Goal: Find specific page/section: Find specific page/section

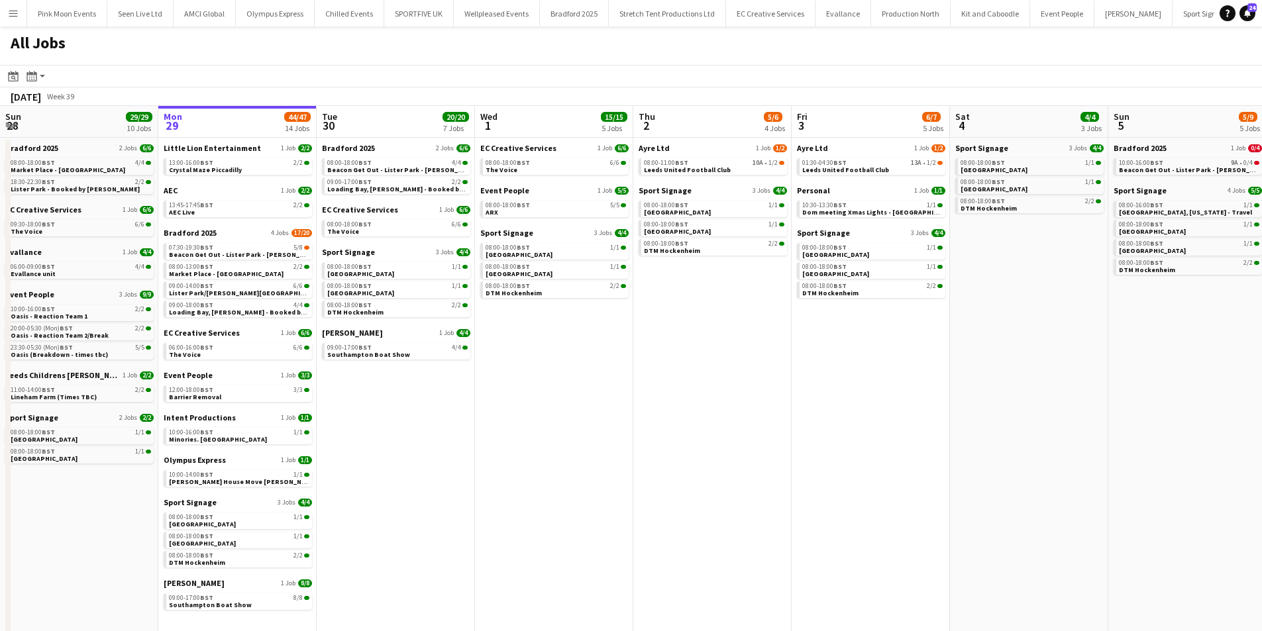
click at [18, 15] on app-icon "Menu" at bounding box center [13, 13] width 11 height 11
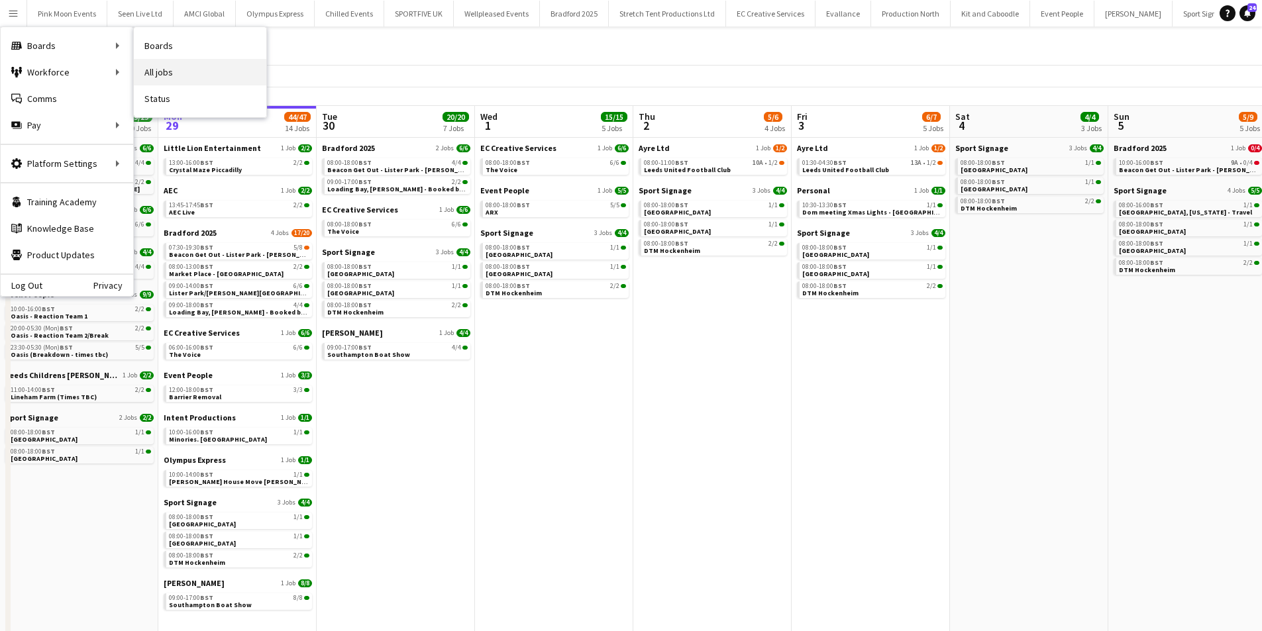
click at [175, 78] on link "All jobs" at bounding box center [200, 72] width 133 height 27
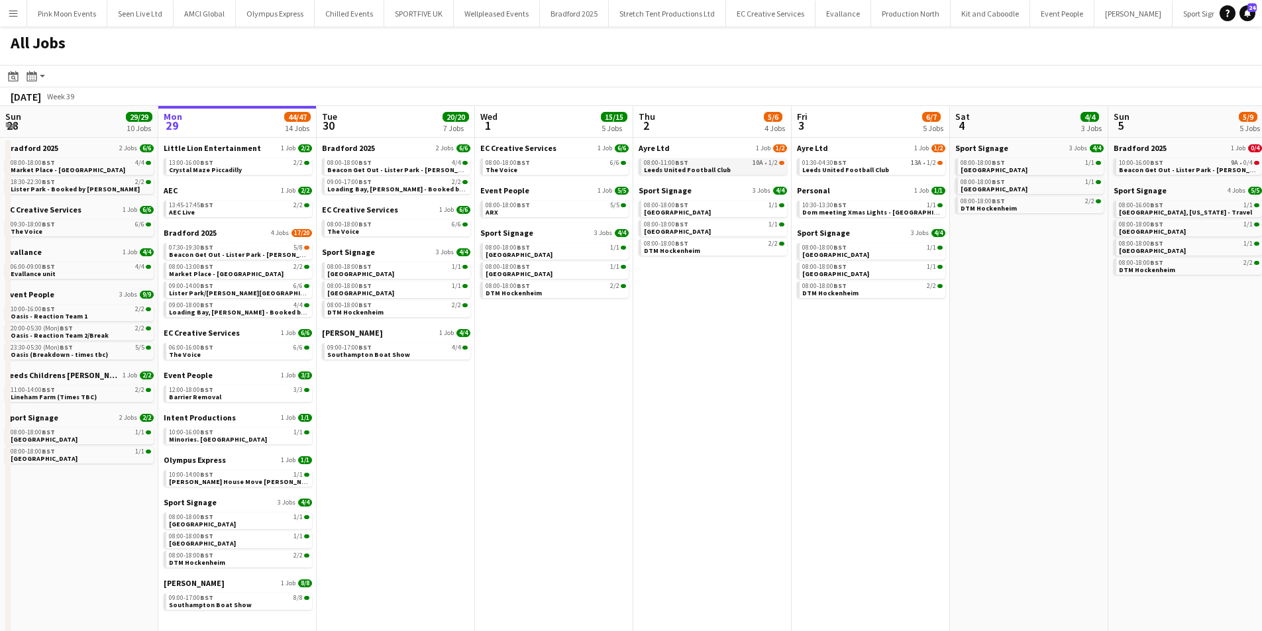
click at [745, 170] on link "08:00-11:00 BST 10A • 1/2 Leeds United Football Club" at bounding box center [714, 165] width 140 height 15
click at [221, 262] on app-calendar-brief-board "Bradford 2025 4 Jobs 17/20 07:30-19:30 BST 5/8 Beacon Get Out - Lister Park - […" at bounding box center [238, 272] width 148 height 89
click at [262, 274] on link "08:00-13:00 BST 2/2 Market Place - [GEOGRAPHIC_DATA]" at bounding box center [239, 269] width 140 height 15
click at [244, 598] on div "09:00-17:00 BST 8/8" at bounding box center [239, 598] width 140 height 7
click at [21, 25] on button "Menu" at bounding box center [13, 13] width 27 height 27
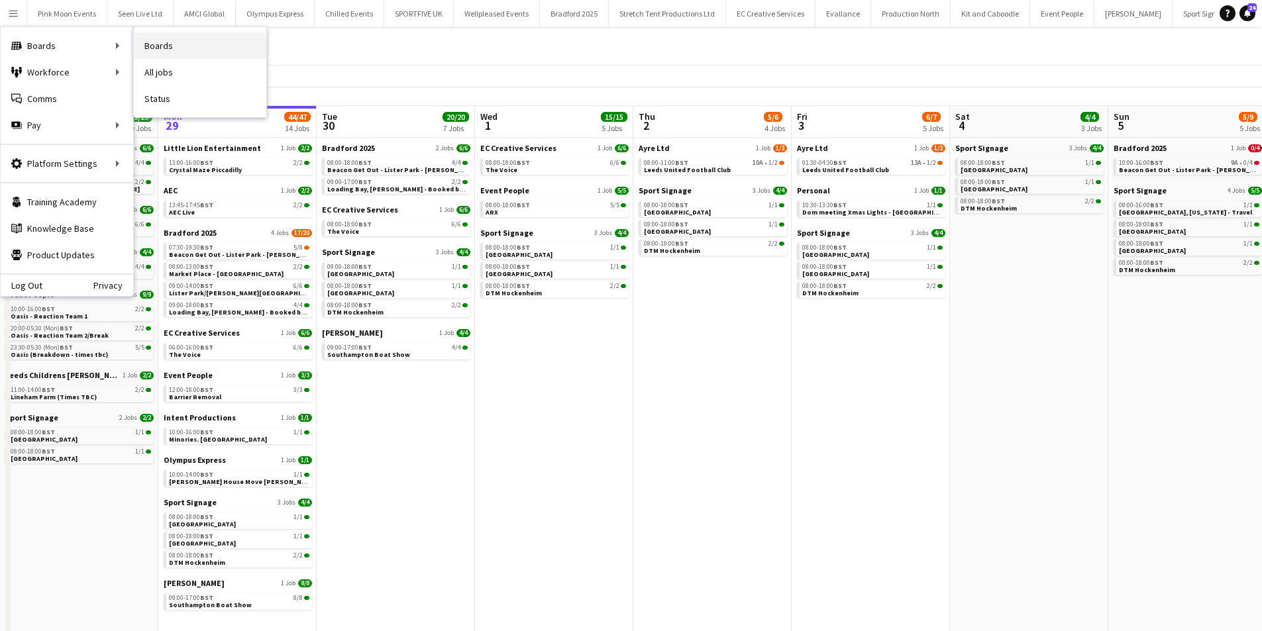
click at [196, 58] on link "Boards" at bounding box center [200, 45] width 133 height 27
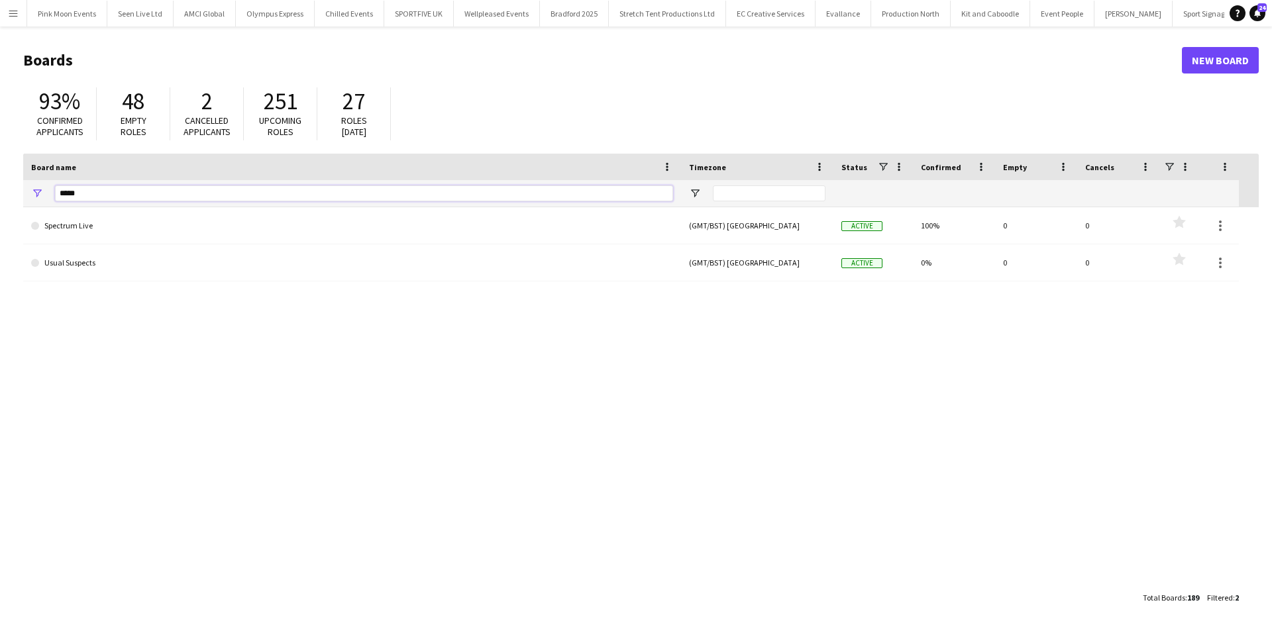
drag, startPoint x: 130, startPoint y: 195, endPoint x: -351, endPoint y: 210, distance: 480.6
click at [0, 210] on html "Menu Boards Boards Boards All jobs Status Workforce Workforce My Workforce Recr…" at bounding box center [636, 315] width 1272 height 631
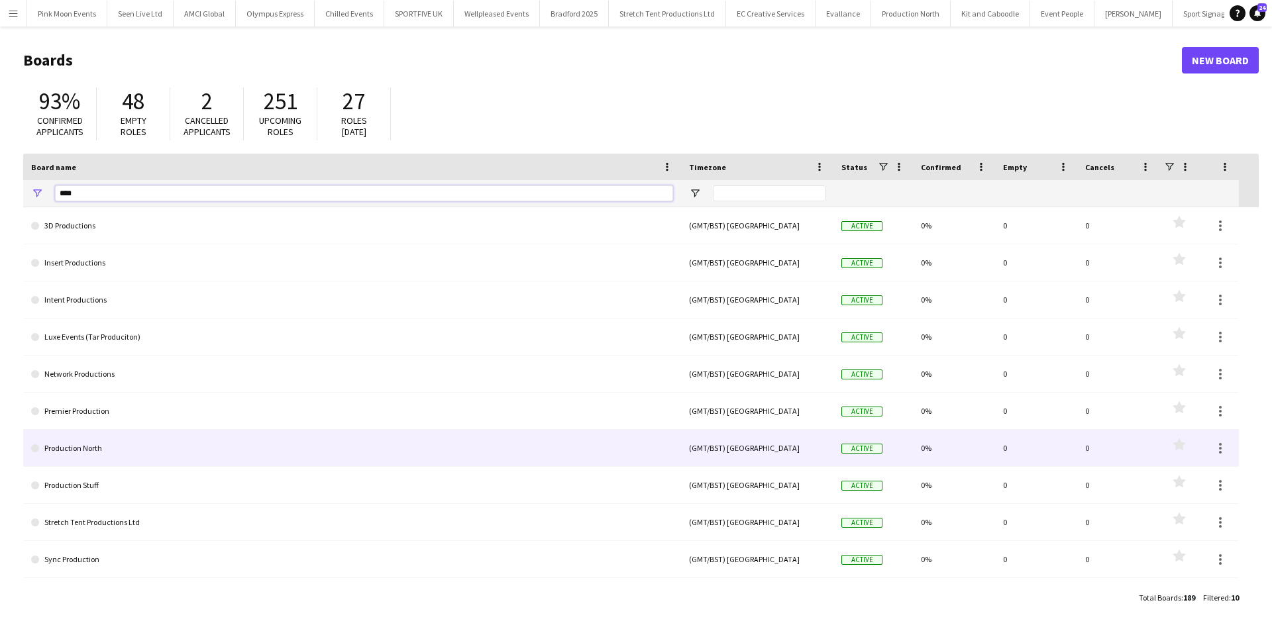
type input "****"
click at [170, 451] on link "Production North" at bounding box center [352, 448] width 642 height 37
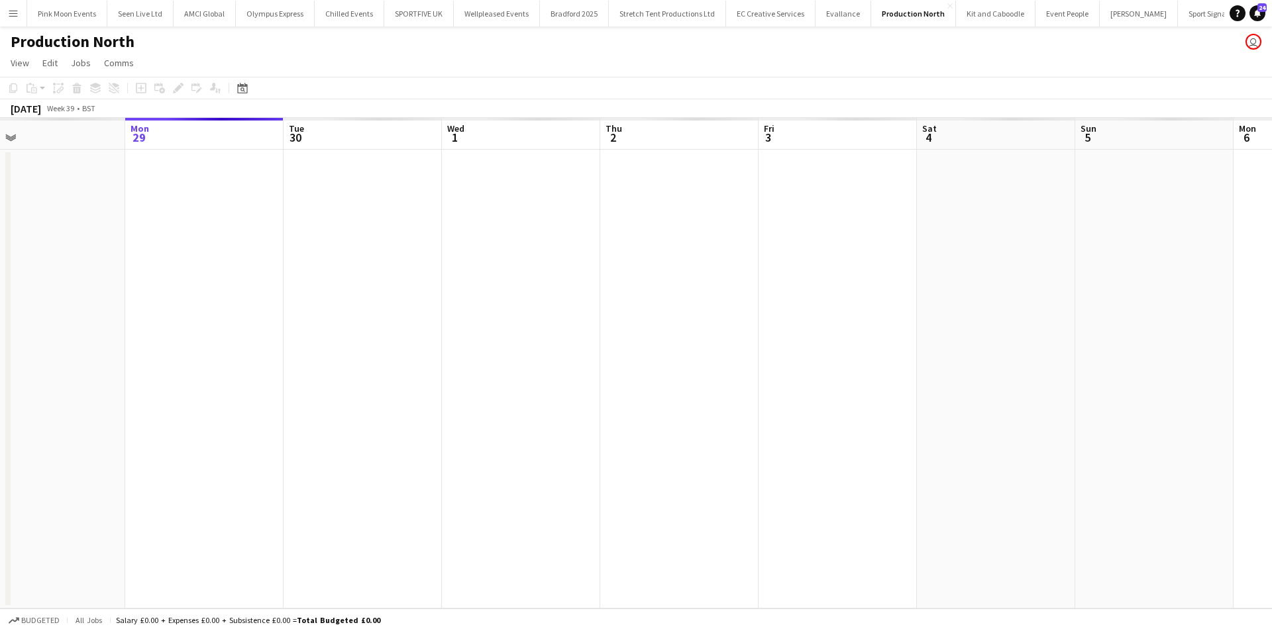
drag, startPoint x: 188, startPoint y: 229, endPoint x: 811, endPoint y: 200, distance: 623.5
click at [811, 200] on app-calendar-viewport "Fri 26 Sat 27 Sun 28 Mon 29 Tue 30 Wed 1 Thu 2 Fri 3 Sat 4 Sun 5 Mon 6 Tue 7 We…" at bounding box center [636, 363] width 1272 height 491
